Goal: Transaction & Acquisition: Purchase product/service

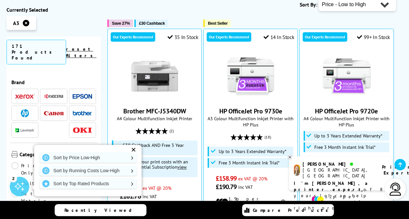
scroll to position [195, 0]
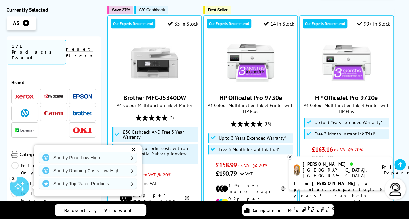
click at [89, 171] on link "Sort by Running Costs Low-High" at bounding box center [88, 171] width 98 height 10
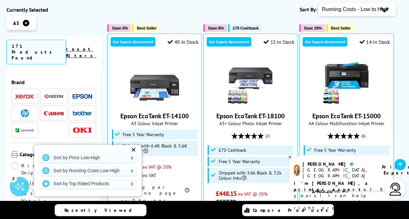
scroll to position [195, 0]
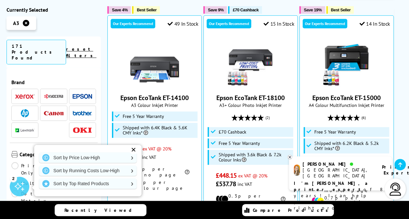
click at [136, 148] on div "✕" at bounding box center [133, 150] width 9 height 9
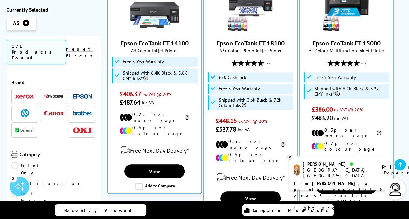
scroll to position [260, 0]
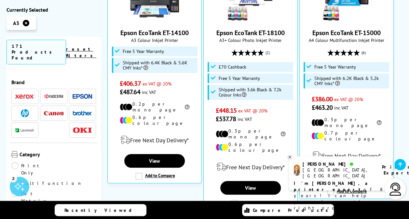
click at [322, 183] on p "I'm Amy, a printer expert of 8 years! I can help you choose the right product" at bounding box center [340, 196] width 93 height 31
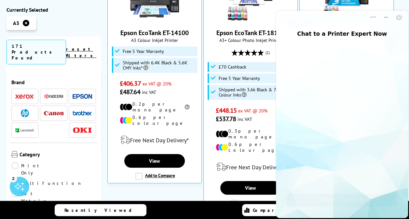
scroll to position [0, 0]
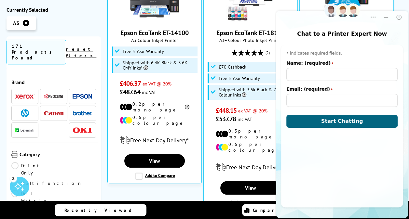
click at [399, 15] on icon "Close" at bounding box center [399, 17] width 7 height 7
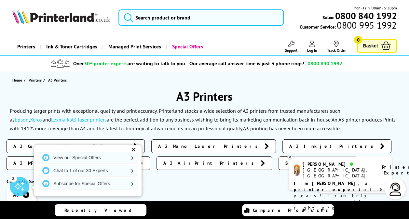
click at [26, 47] on link "Printers" at bounding box center [26, 46] width 28 height 17
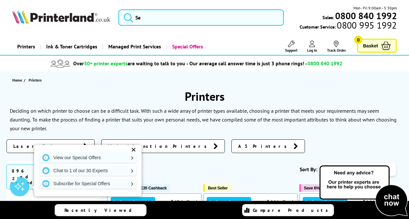
click at [24, 45] on link "Printers" at bounding box center [26, 46] width 28 height 17
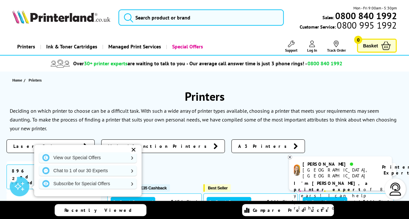
click at [248, 152] on div "Laser Printers Multifunction Printers A3 Printers" at bounding box center [205, 148] width 396 height 17
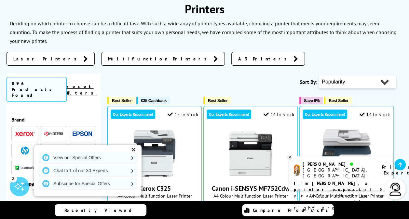
scroll to position [98, 0]
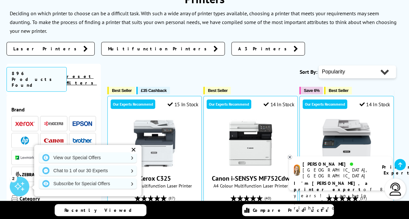
click at [135, 152] on div "✕" at bounding box center [133, 150] width 9 height 9
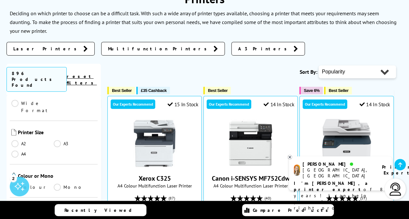
scroll to position [163, 0]
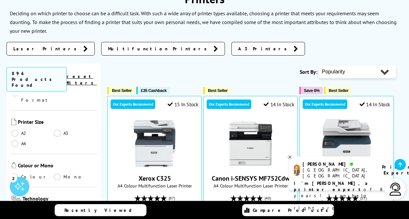
click at [57, 130] on link "A3" at bounding box center [75, 133] width 42 height 7
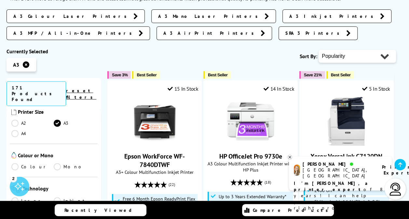
scroll to position [163, 0]
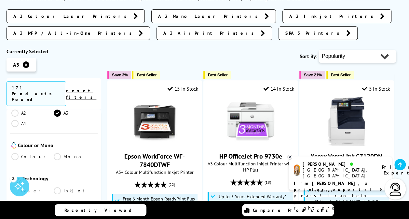
click at [14, 153] on link "Colour" at bounding box center [32, 156] width 42 height 7
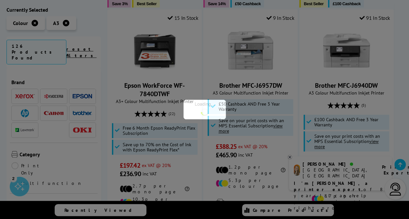
scroll to position [163, 0]
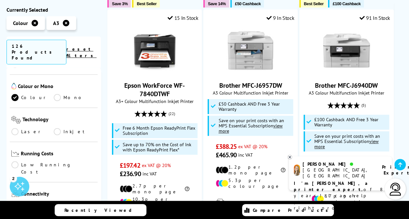
click at [55, 128] on link "Inkjet" at bounding box center [75, 131] width 42 height 7
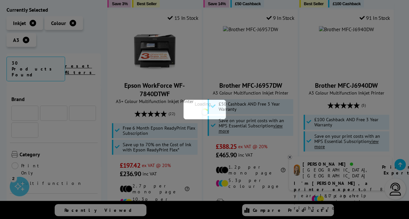
scroll to position [163, 0]
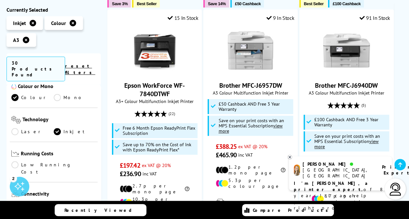
click at [17, 162] on link "Low Running Cost" at bounding box center [53, 169] width 85 height 14
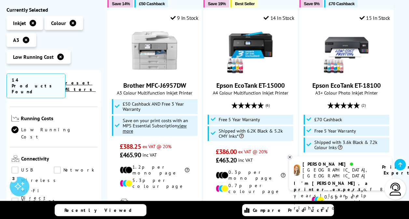
scroll to position [228, 0]
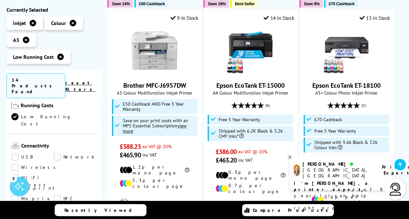
click at [16, 164] on link "Wireless" at bounding box center [35, 167] width 48 height 7
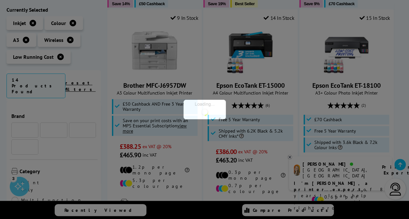
scroll to position [228, 0]
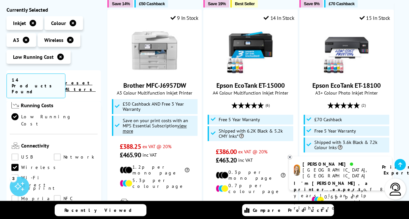
click at [54, 175] on link "Wi-Fi Direct" at bounding box center [32, 178] width 42 height 7
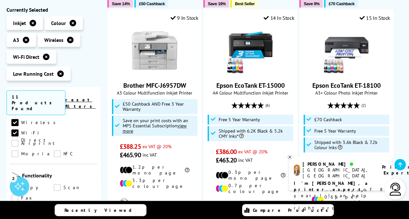
scroll to position [293, 0]
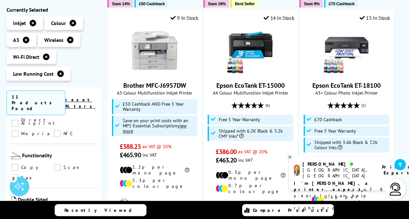
click at [16, 164] on link "Copy" at bounding box center [32, 167] width 42 height 7
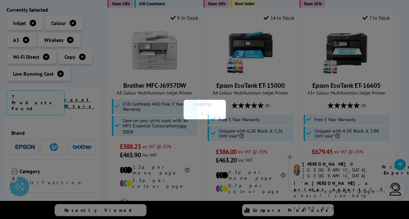
scroll to position [293, 0]
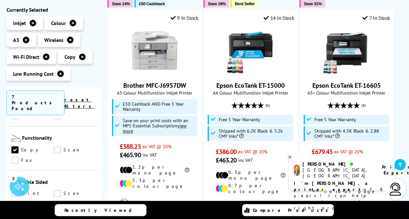
click at [57, 147] on link "Scan" at bounding box center [75, 150] width 42 height 7
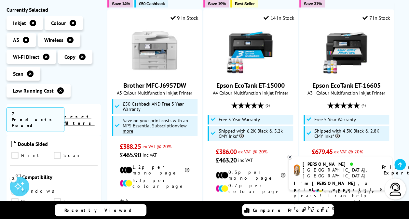
scroll to position [358, 0]
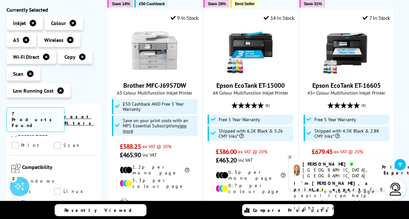
click at [18, 178] on link "Windows" at bounding box center [34, 181] width 47 height 7
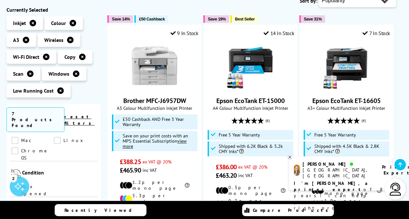
scroll to position [423, 0]
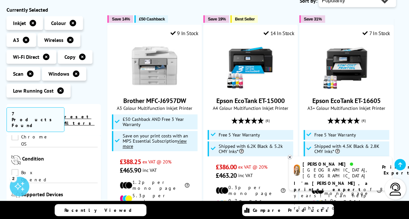
click at [17, 170] on link "Box Opened" at bounding box center [32, 173] width 42 height 7
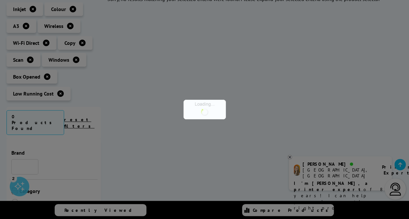
scroll to position [423, 0]
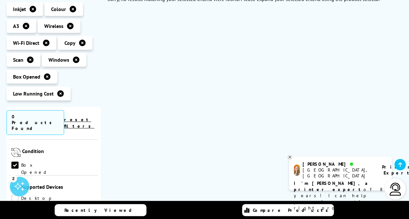
click at [46, 77] on icon at bounding box center [47, 77] width 7 height 7
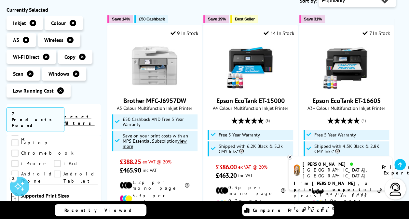
scroll to position [521, 0]
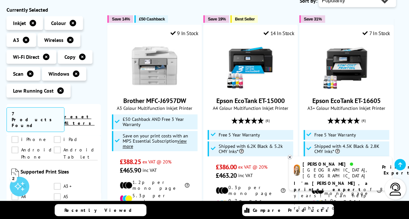
click at [16, 183] on link "A3" at bounding box center [32, 186] width 42 height 7
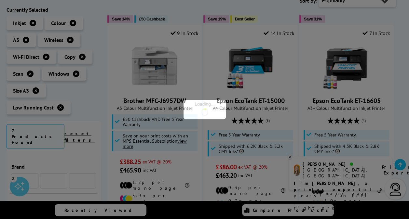
scroll to position [521, 0]
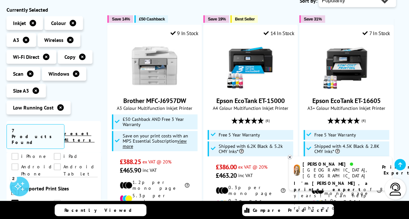
click at [16, 211] on link "A4" at bounding box center [32, 214] width 42 height 7
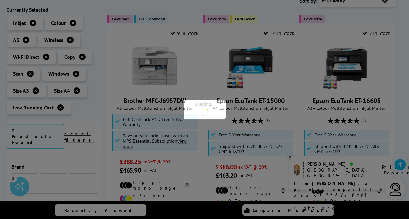
scroll to position [521, 0]
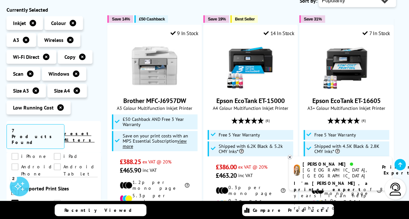
click at [56, 200] on link "A3+" at bounding box center [75, 203] width 42 height 7
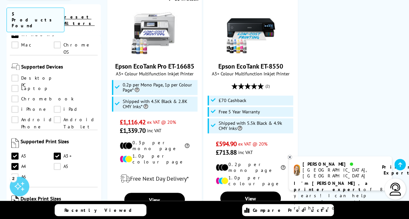
scroll to position [391, 0]
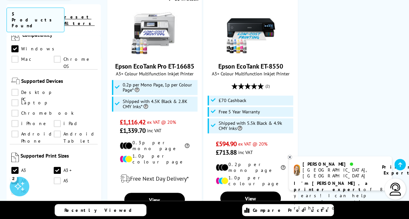
click at [55, 167] on link "A3+" at bounding box center [75, 170] width 42 height 7
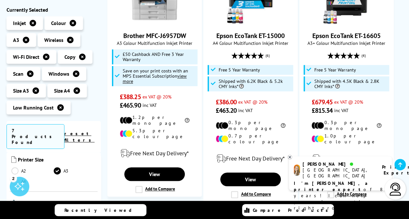
scroll to position [65, 0]
click at [57, 181] on link "A3" at bounding box center [75, 184] width 42 height 7
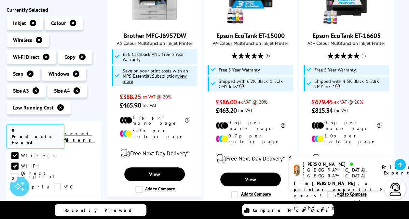
scroll to position [293, 0]
click at [16, 205] on link "Copy" at bounding box center [32, 208] width 42 height 7
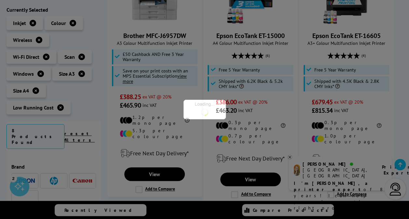
scroll to position [293, 0]
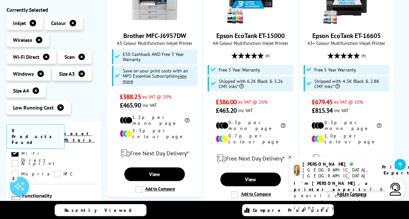
click at [55, 205] on link "Scan" at bounding box center [75, 208] width 42 height 7
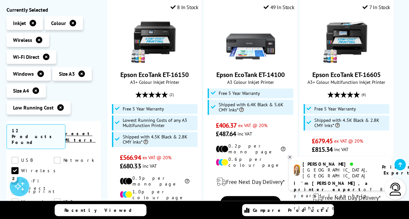
scroll to position [423, 0]
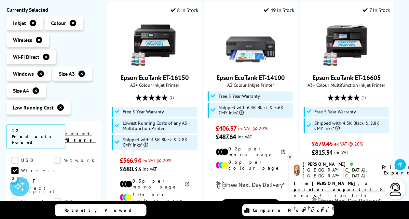
click at [249, 199] on link "View" at bounding box center [250, 206] width 61 height 14
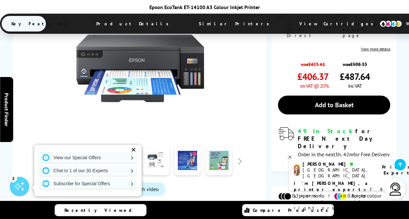
scroll to position [228, 0]
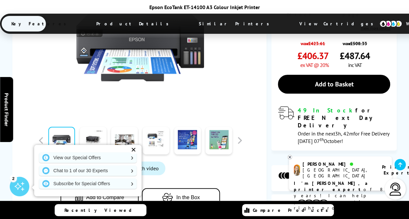
click at [119, 127] on link at bounding box center [124, 141] width 27 height 28
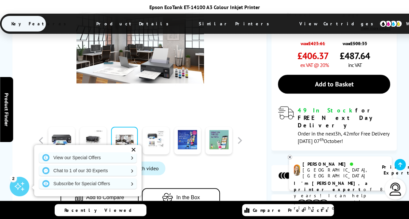
click at [156, 127] on link at bounding box center [156, 141] width 27 height 28
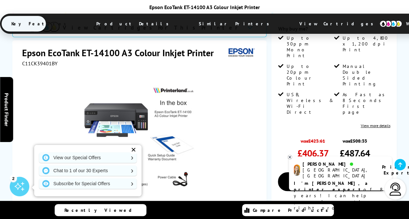
scroll to position [163, 0]
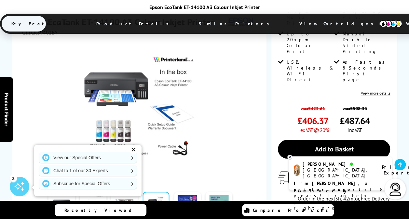
click at [183, 192] on link at bounding box center [187, 206] width 27 height 28
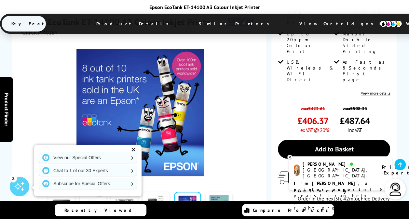
click at [213, 192] on link at bounding box center [219, 206] width 27 height 28
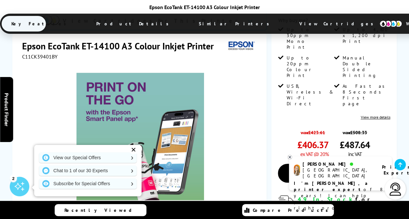
scroll to position [130, 0]
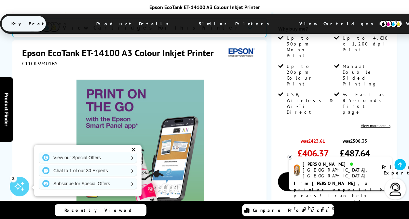
click at [134, 152] on div "✕" at bounding box center [133, 150] width 9 height 9
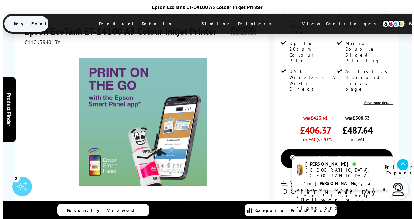
scroll to position [163, 0]
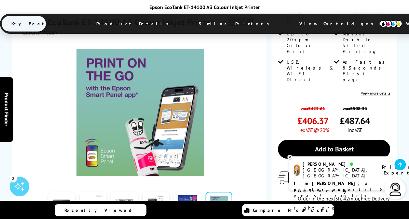
click at [328, 140] on link "Add to Basket" at bounding box center [334, 149] width 112 height 19
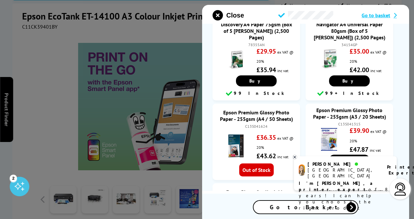
scroll to position [912, 0]
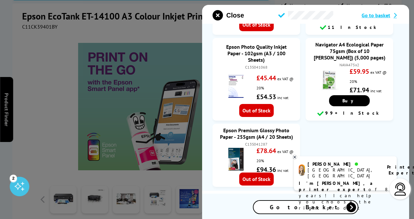
click at [321, 210] on span "Go to Basket" at bounding box center [306, 207] width 72 height 7
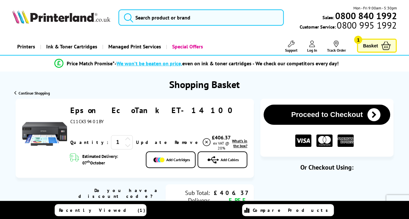
click at [232, 146] on span "What's in the box?" at bounding box center [239, 144] width 15 height 10
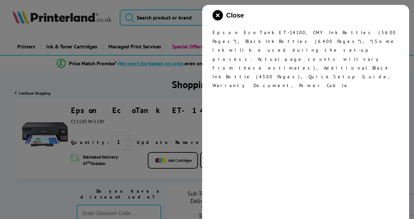
click at [129, 88] on div at bounding box center [207, 109] width 414 height 219
click at [139, 83] on div at bounding box center [207, 109] width 414 height 219
click at [215, 14] on icon "close modal" at bounding box center [218, 15] width 10 height 10
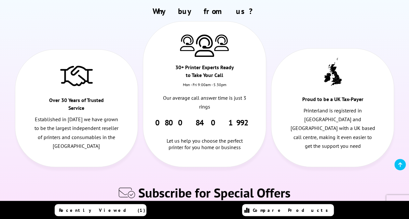
scroll to position [521, 0]
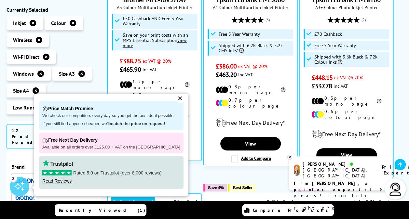
scroll to position [228, 0]
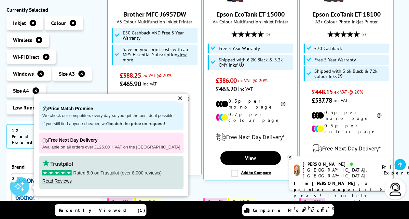
click at [168, 96] on div "Price Match Promise We check our competitors every day so you get the best deal…" at bounding box center [111, 145] width 154 height 103
click at [176, 99] on div "✕" at bounding box center [180, 98] width 9 height 9
